Goal: Transaction & Acquisition: Download file/media

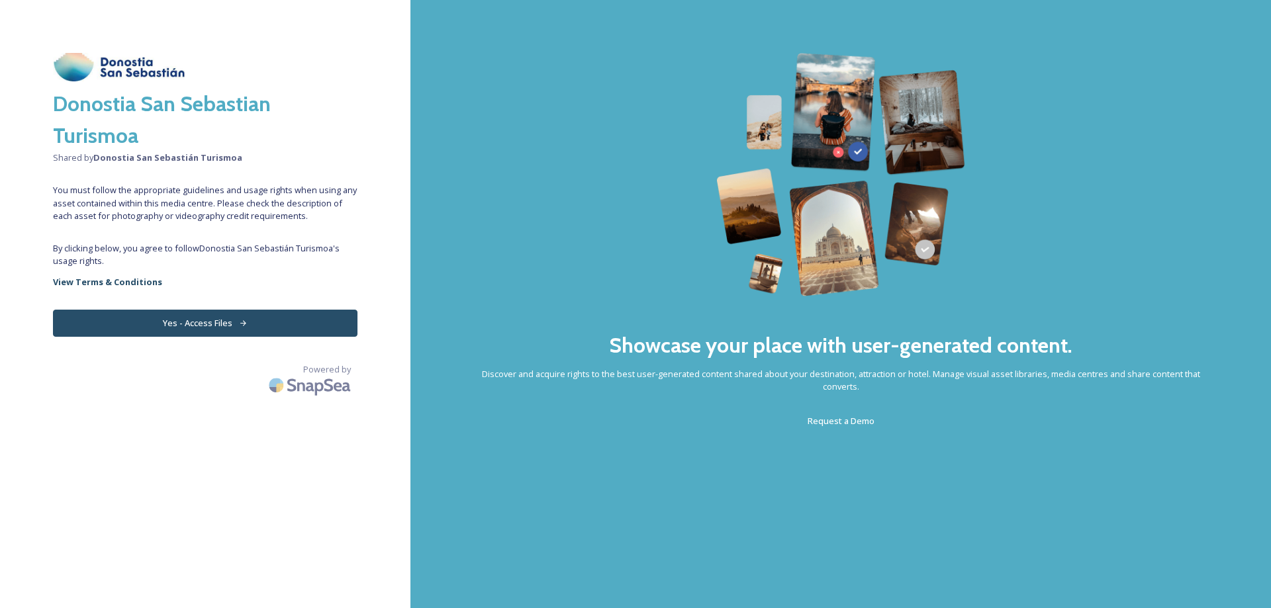
click at [297, 328] on button "Yes - Access Files" at bounding box center [205, 323] width 305 height 27
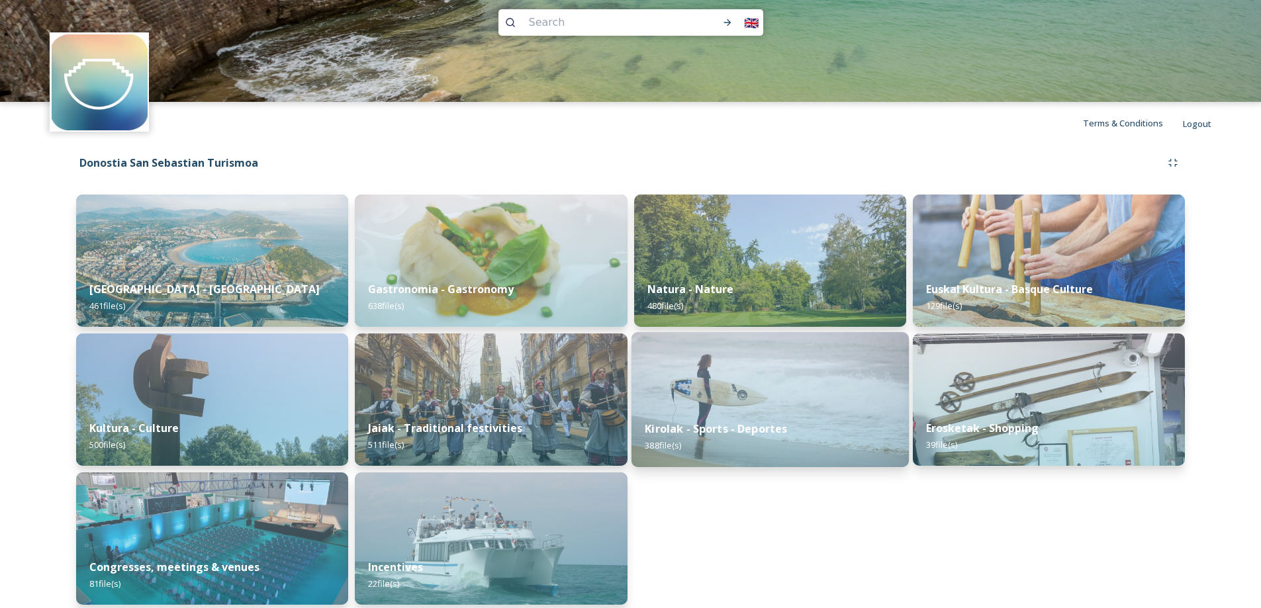
scroll to position [27, 0]
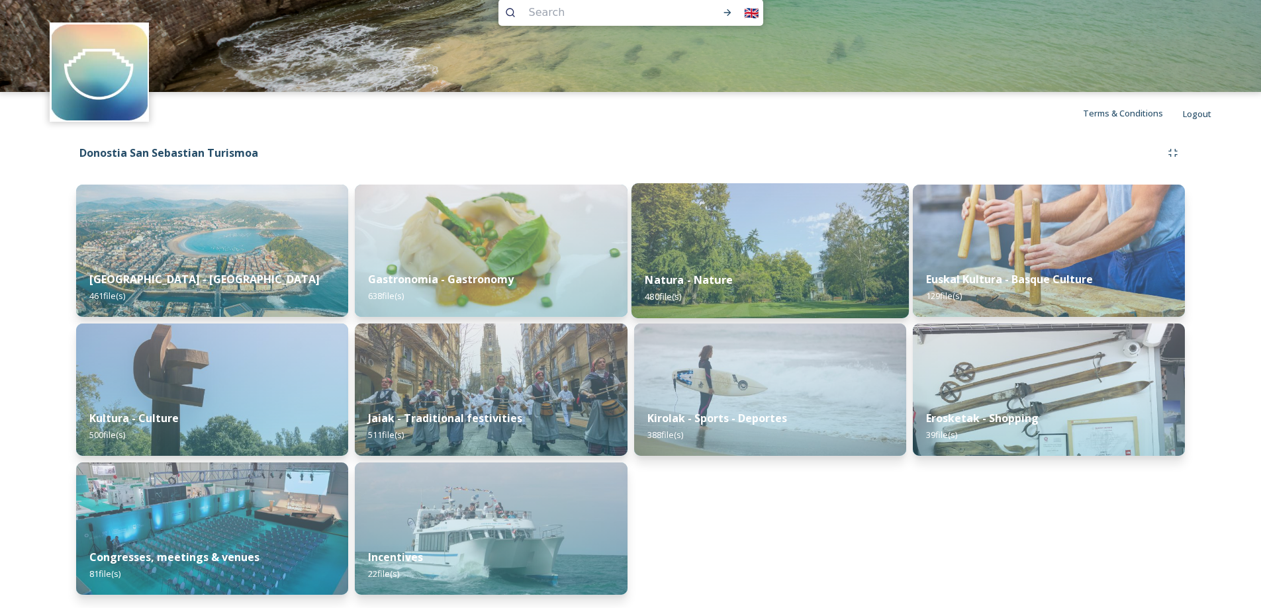
click at [822, 257] on img at bounding box center [769, 250] width 277 height 135
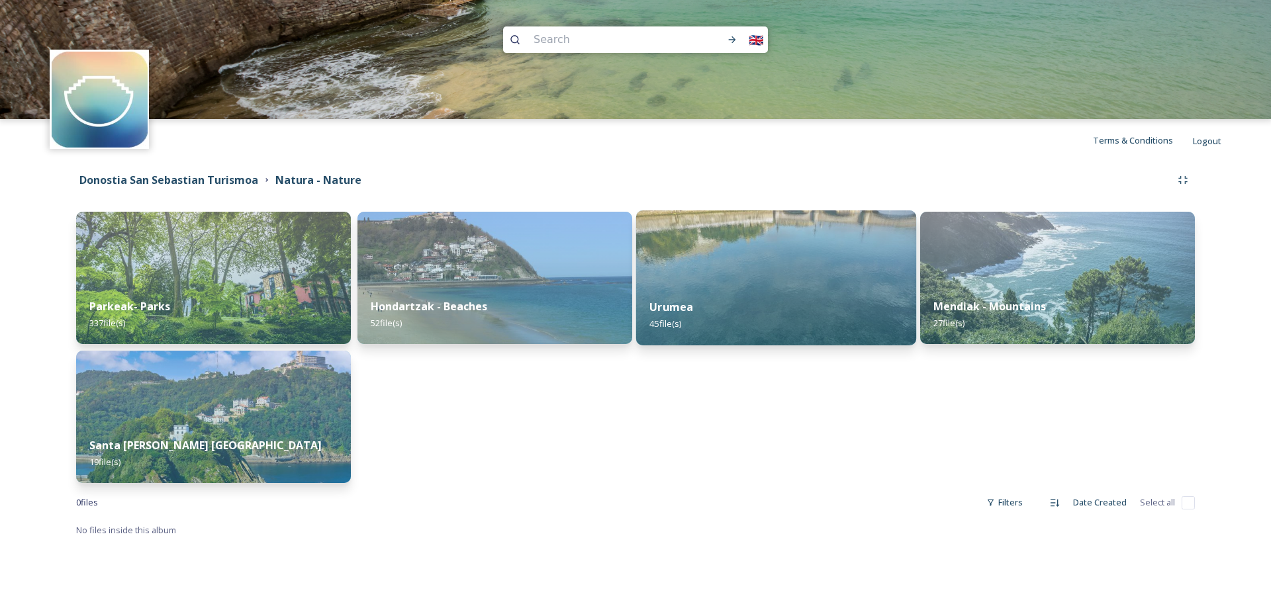
click at [751, 310] on div "Urumea 45 file(s)" at bounding box center [776, 315] width 280 height 60
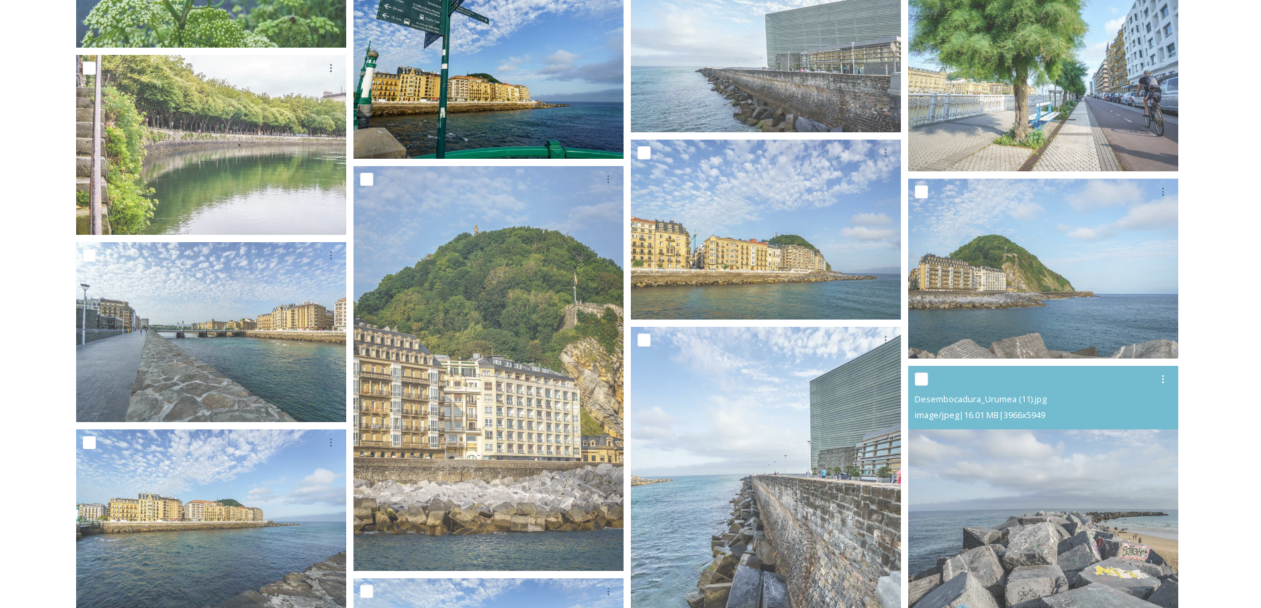
scroll to position [530, 0]
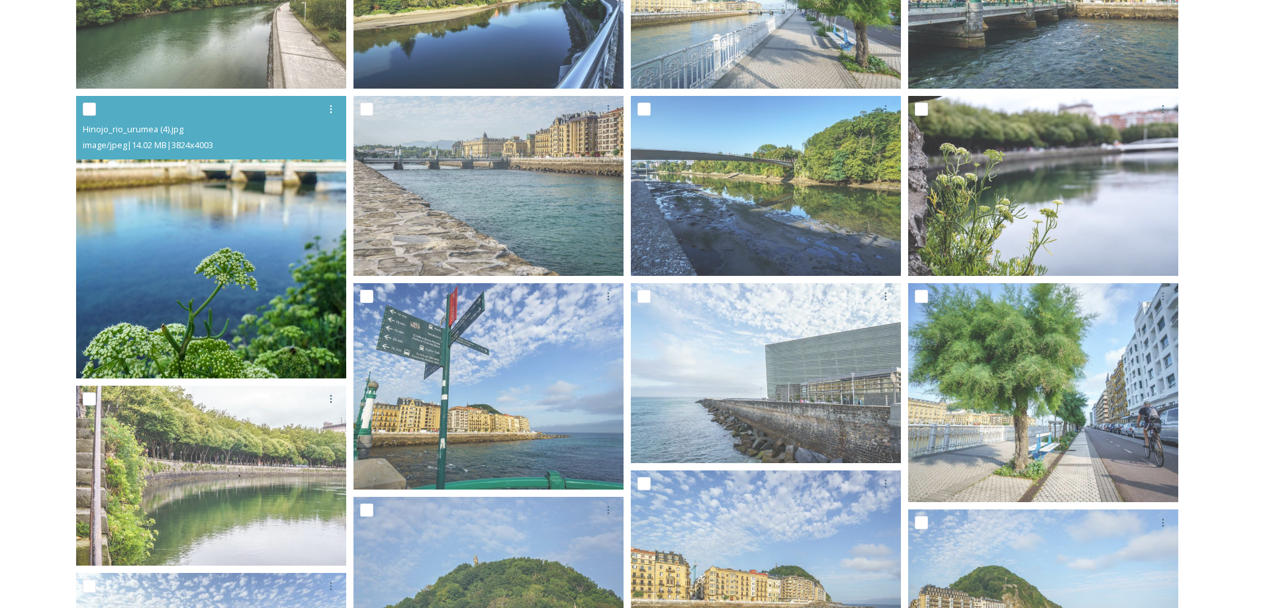
click at [186, 243] on img at bounding box center [211, 237] width 270 height 283
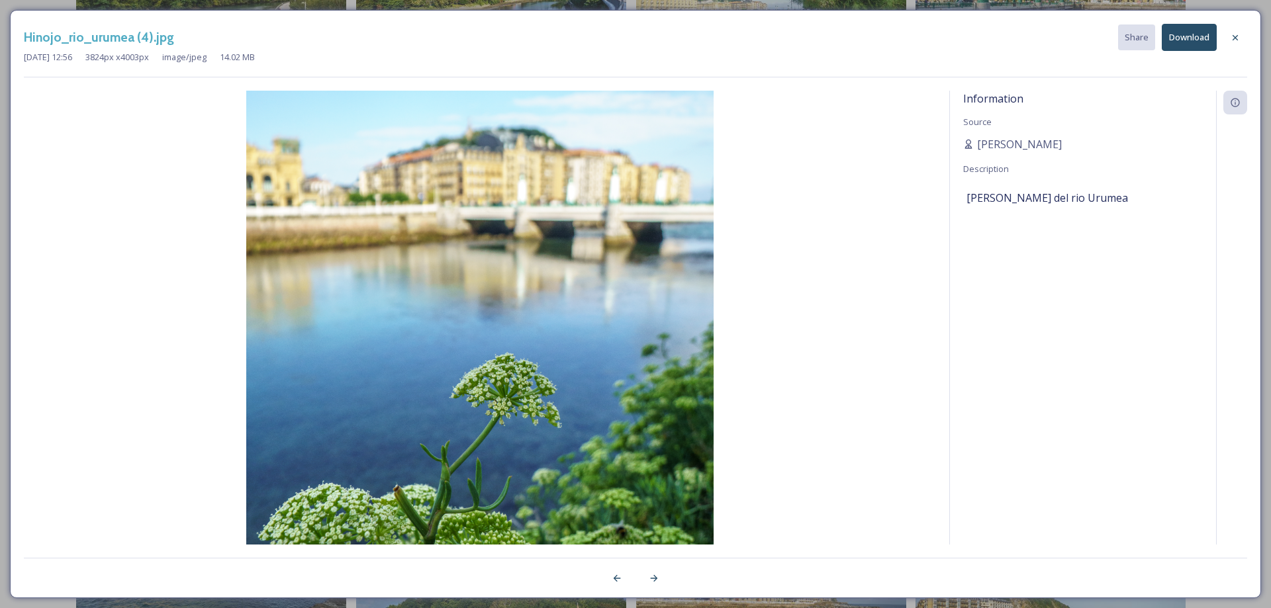
click at [528, 332] on img at bounding box center [480, 335] width 912 height 489
click at [1192, 36] on button "Download" at bounding box center [1189, 37] width 55 height 27
drag, startPoint x: 1239, startPoint y: 35, endPoint x: 1231, endPoint y: 35, distance: 7.9
click at [1235, 35] on icon at bounding box center [1235, 37] width 11 height 11
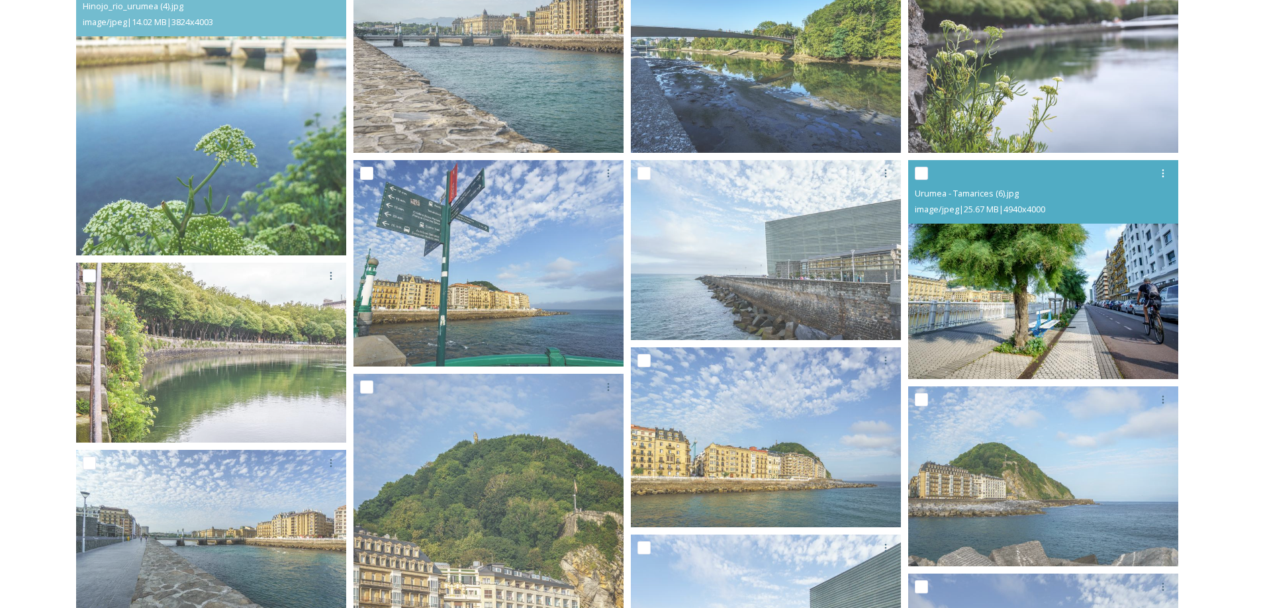
scroll to position [794, 0]
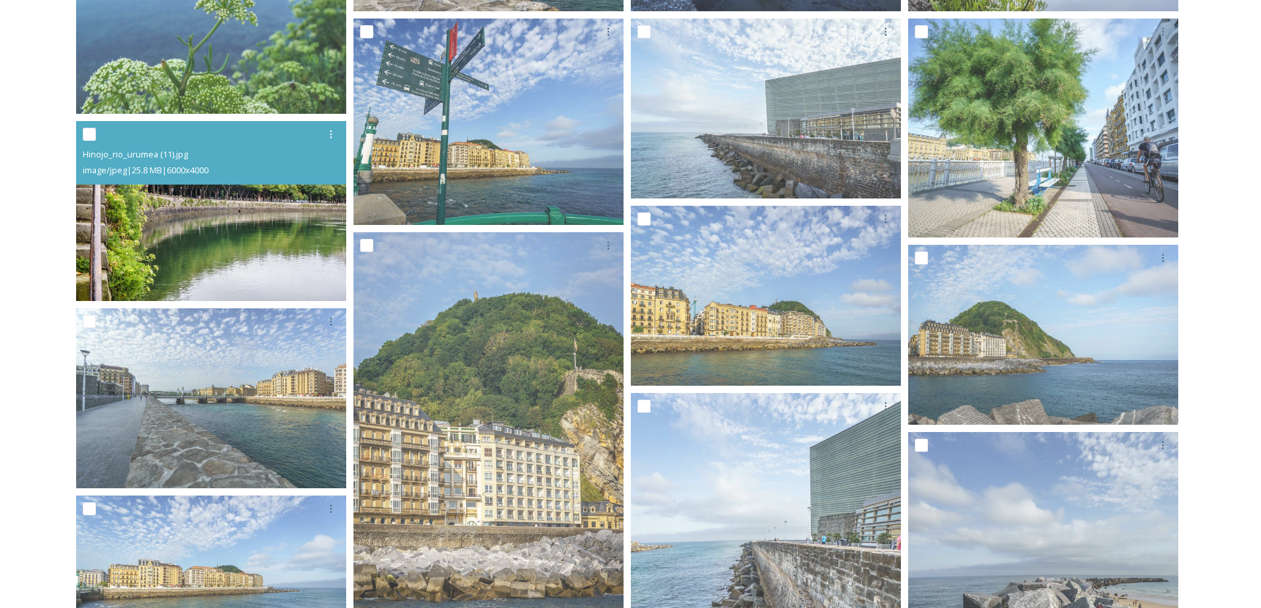
click at [238, 213] on img at bounding box center [211, 211] width 270 height 180
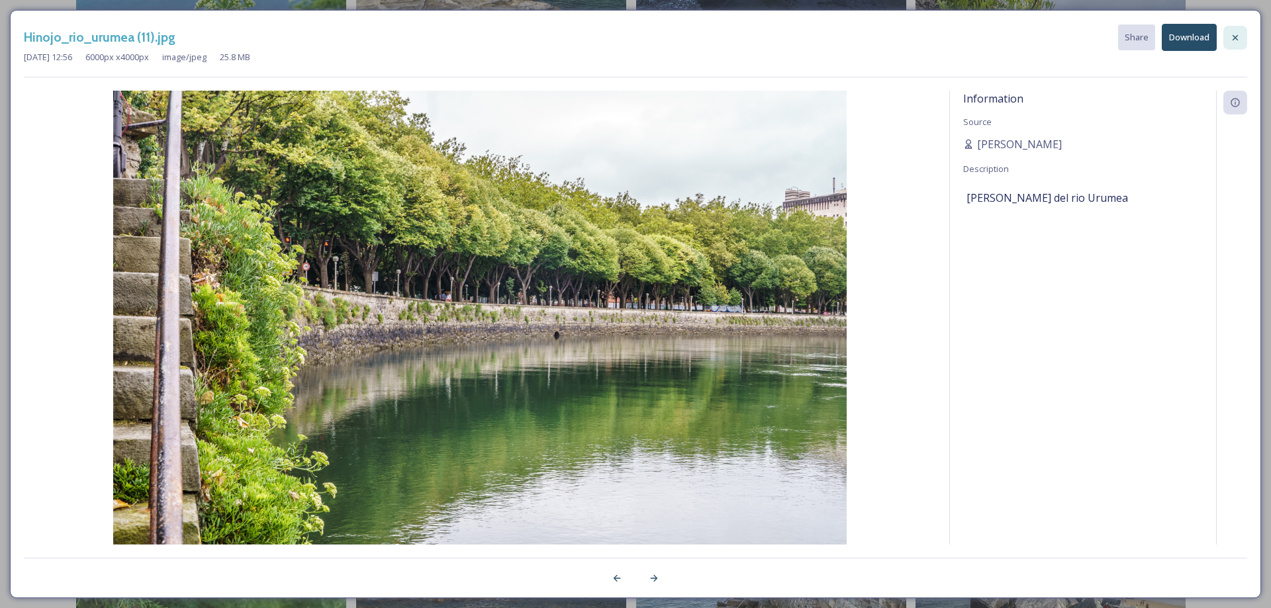
click at [1235, 37] on icon at bounding box center [1235, 36] width 5 height 5
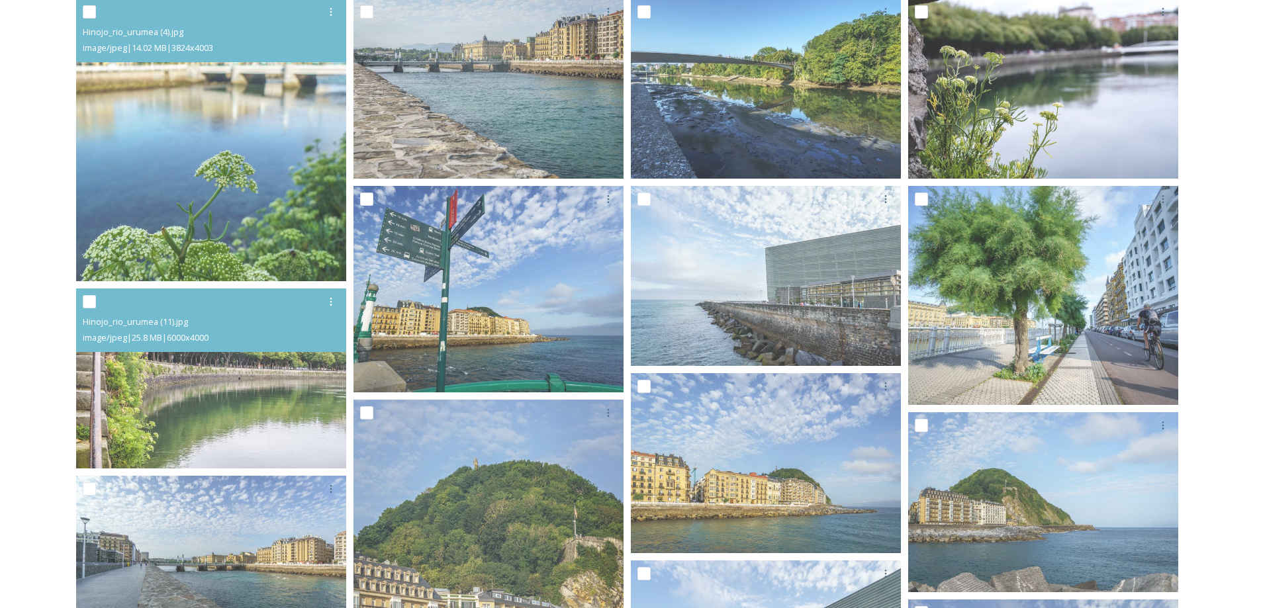
scroll to position [530, 0]
